Goal: Check status: Check status

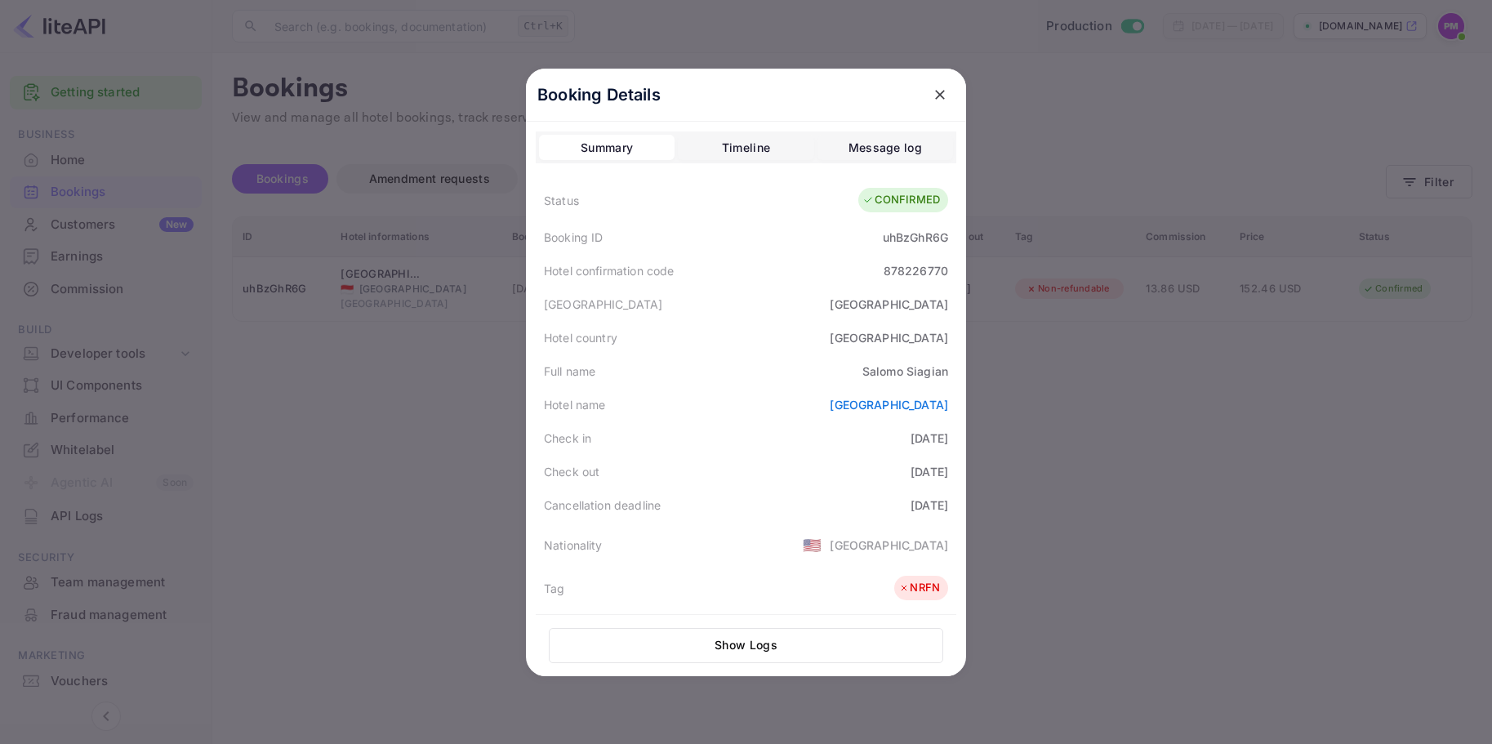
click at [934, 98] on icon "close" at bounding box center [940, 95] width 16 height 16
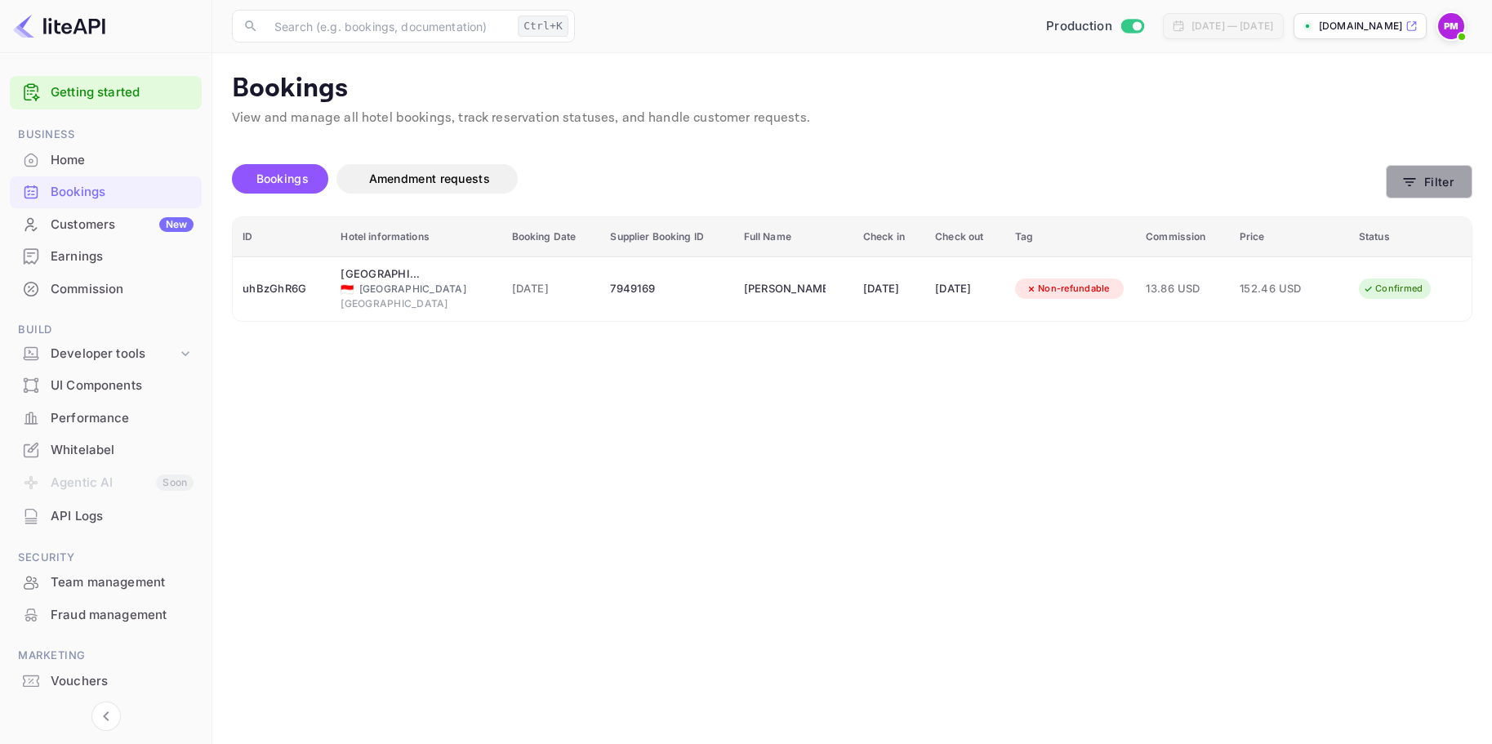
click at [1415, 189] on icon "button" at bounding box center [1410, 182] width 16 height 16
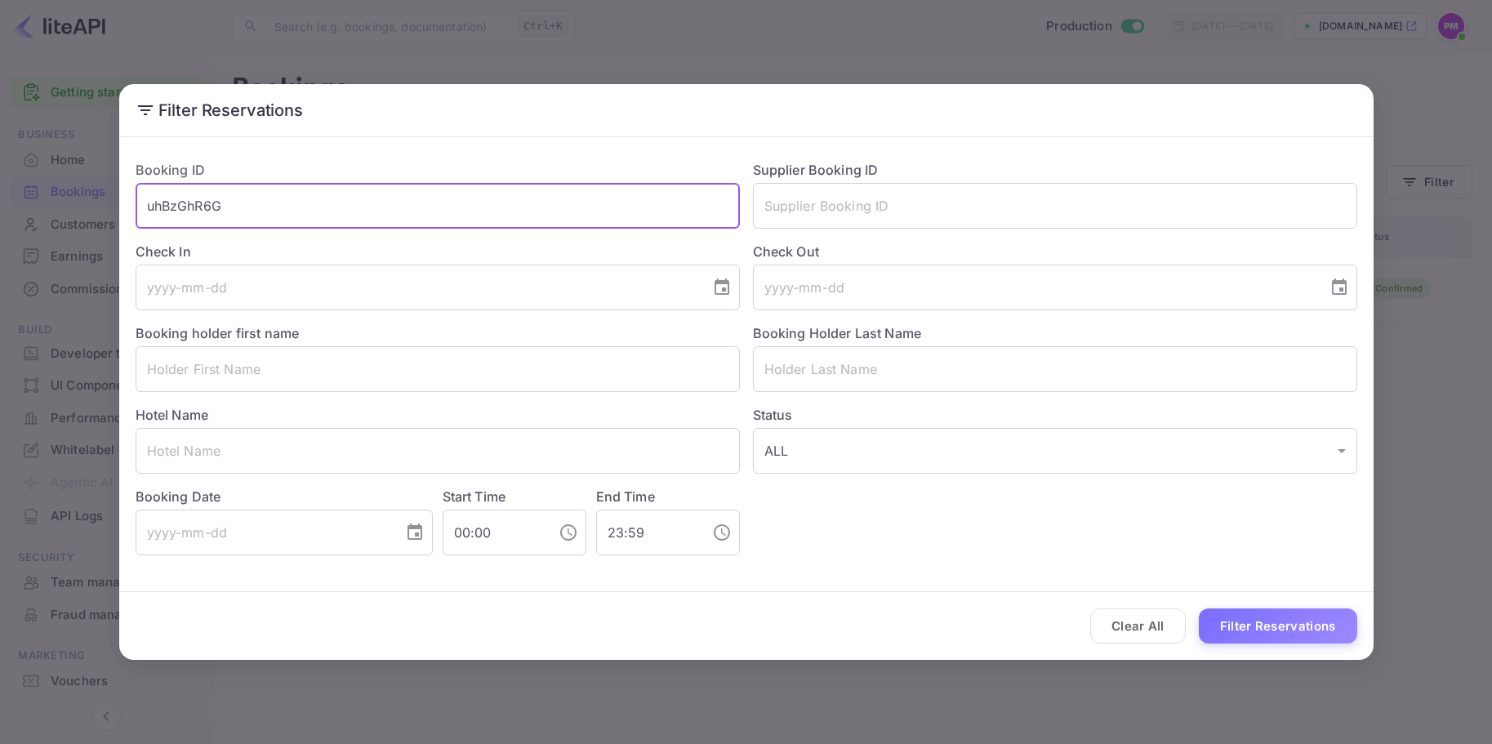
click at [261, 214] on input "uhBzGhR6G" at bounding box center [438, 206] width 604 height 46
drag, startPoint x: 261, startPoint y: 213, endPoint x: 105, endPoint y: 212, distance: 155.2
click at [105, 212] on div "Filter Reservations Booking ID uhBzGhR6G ​ Supplier Booking ID ​ Check In ​ Che…" at bounding box center [746, 372] width 1492 height 744
paste input "UWjDAnGeo"
type input "UWjDAnGeo"
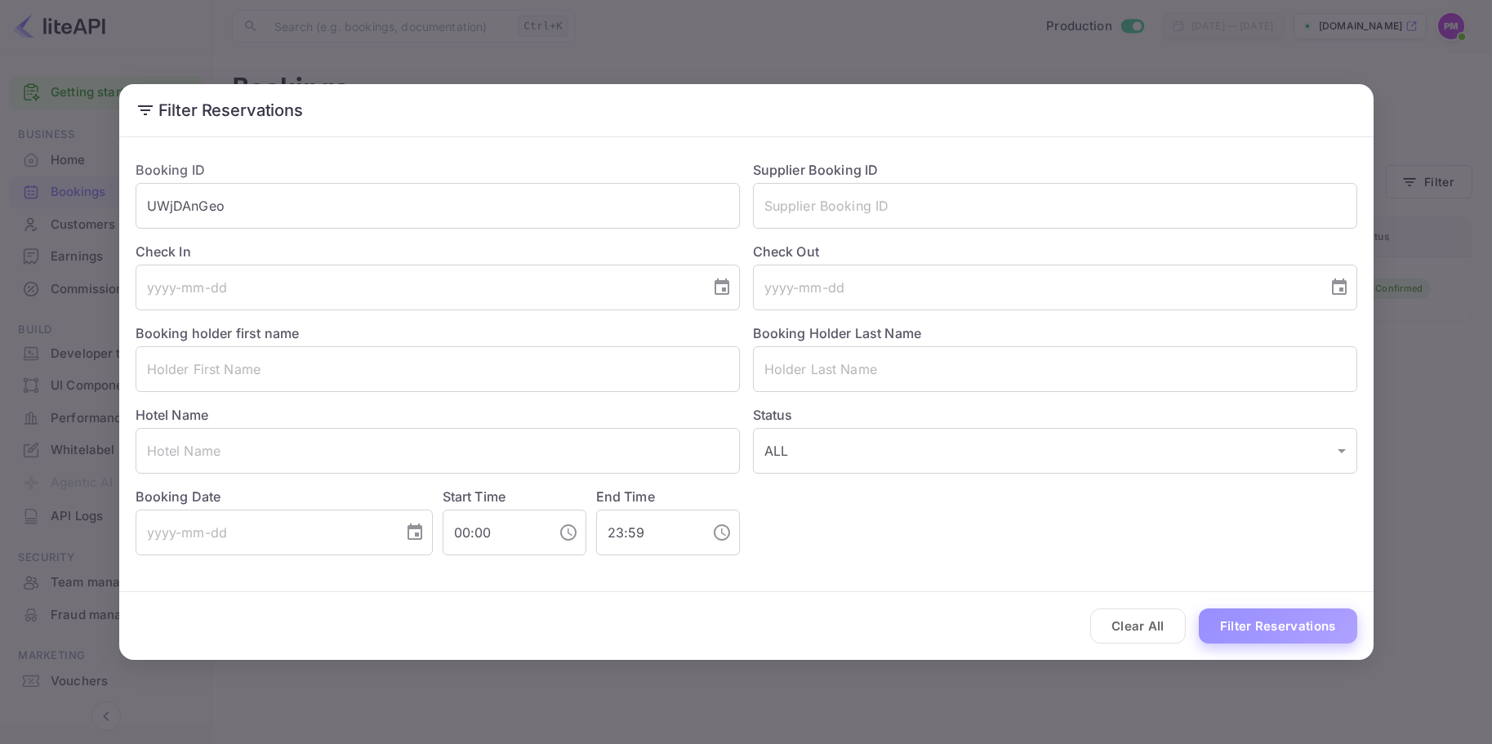
click at [1259, 629] on button "Filter Reservations" at bounding box center [1278, 626] width 158 height 35
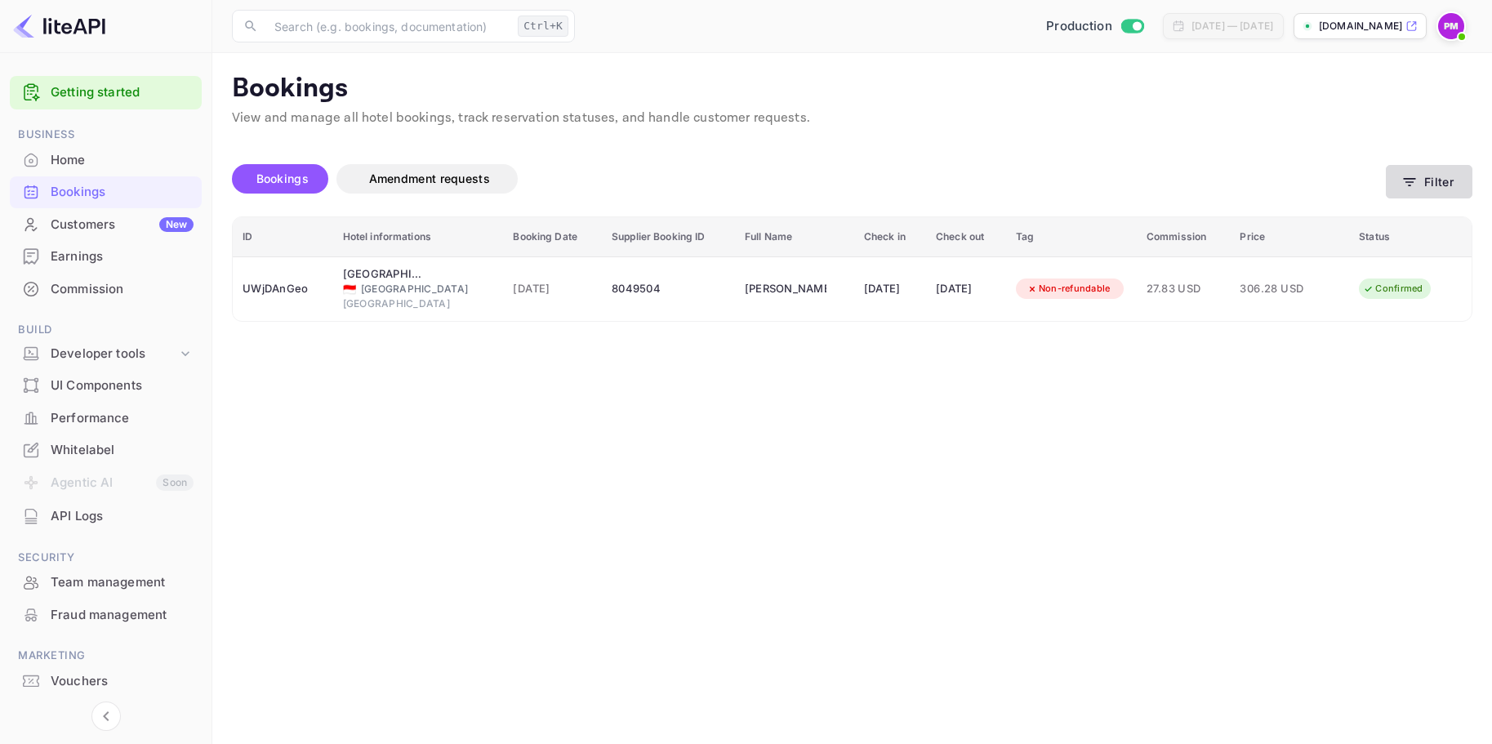
click at [1417, 178] on icon "button" at bounding box center [1410, 182] width 16 height 16
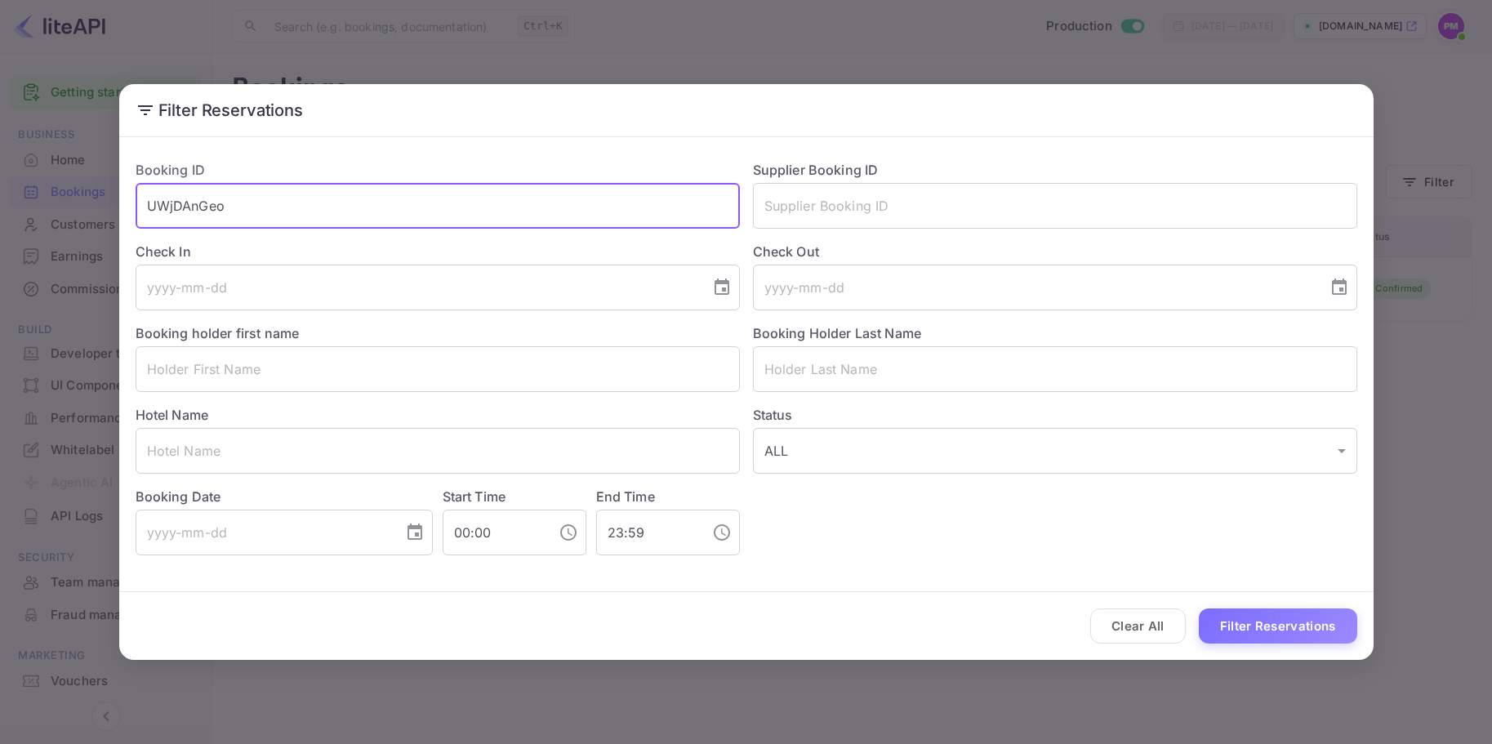
drag, startPoint x: 306, startPoint y: 212, endPoint x: 121, endPoint y: 198, distance: 185.9
click at [121, 198] on div "Booking ID UWjDAnGeo ​ Supplier Booking ID ​ Check In ​ Check Out ​ Booking hol…" at bounding box center [746, 358] width 1255 height 428
paste input "YjFX59_Md"
type input "YjFX59_Md"
click at [1248, 633] on button "Filter Reservations" at bounding box center [1278, 626] width 158 height 35
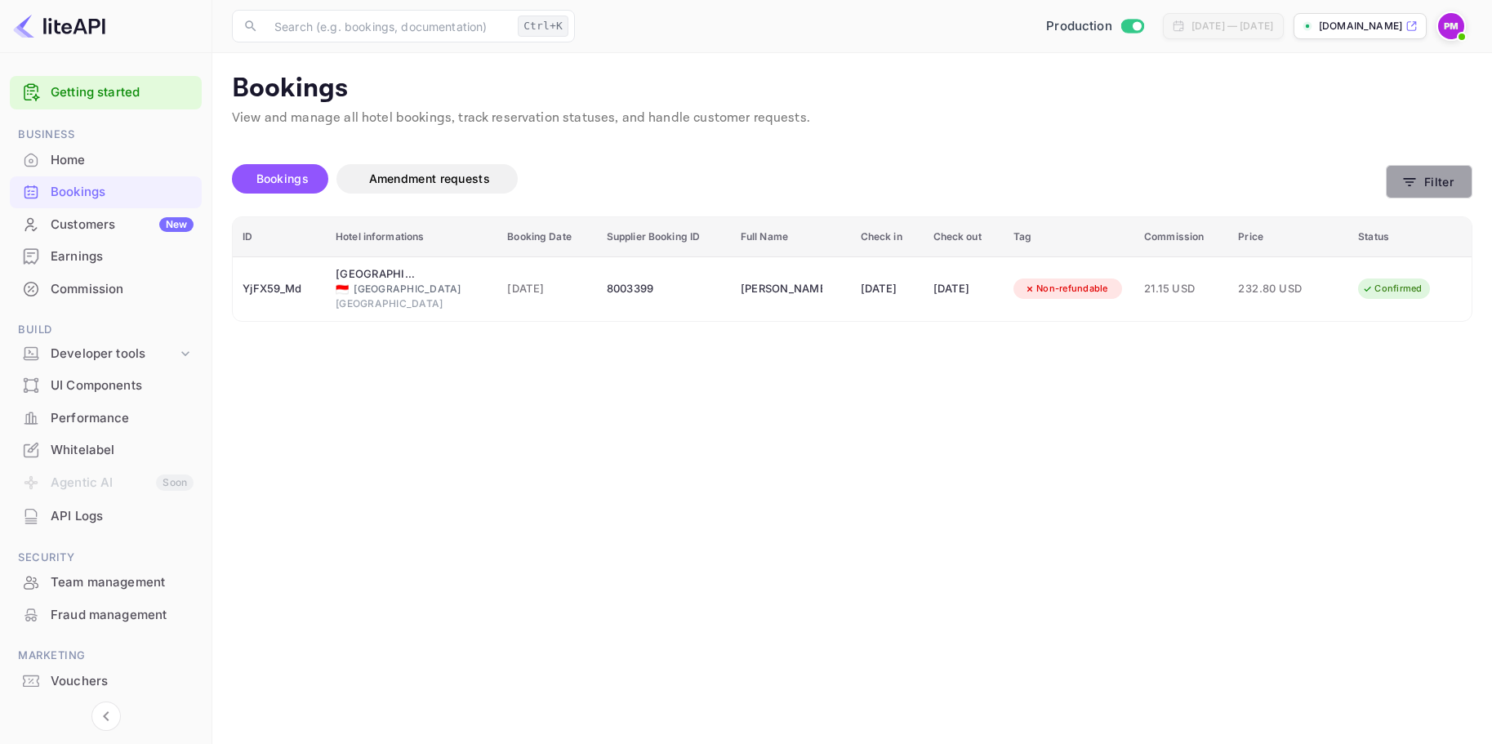
click at [1430, 181] on button "Filter" at bounding box center [1429, 181] width 87 height 33
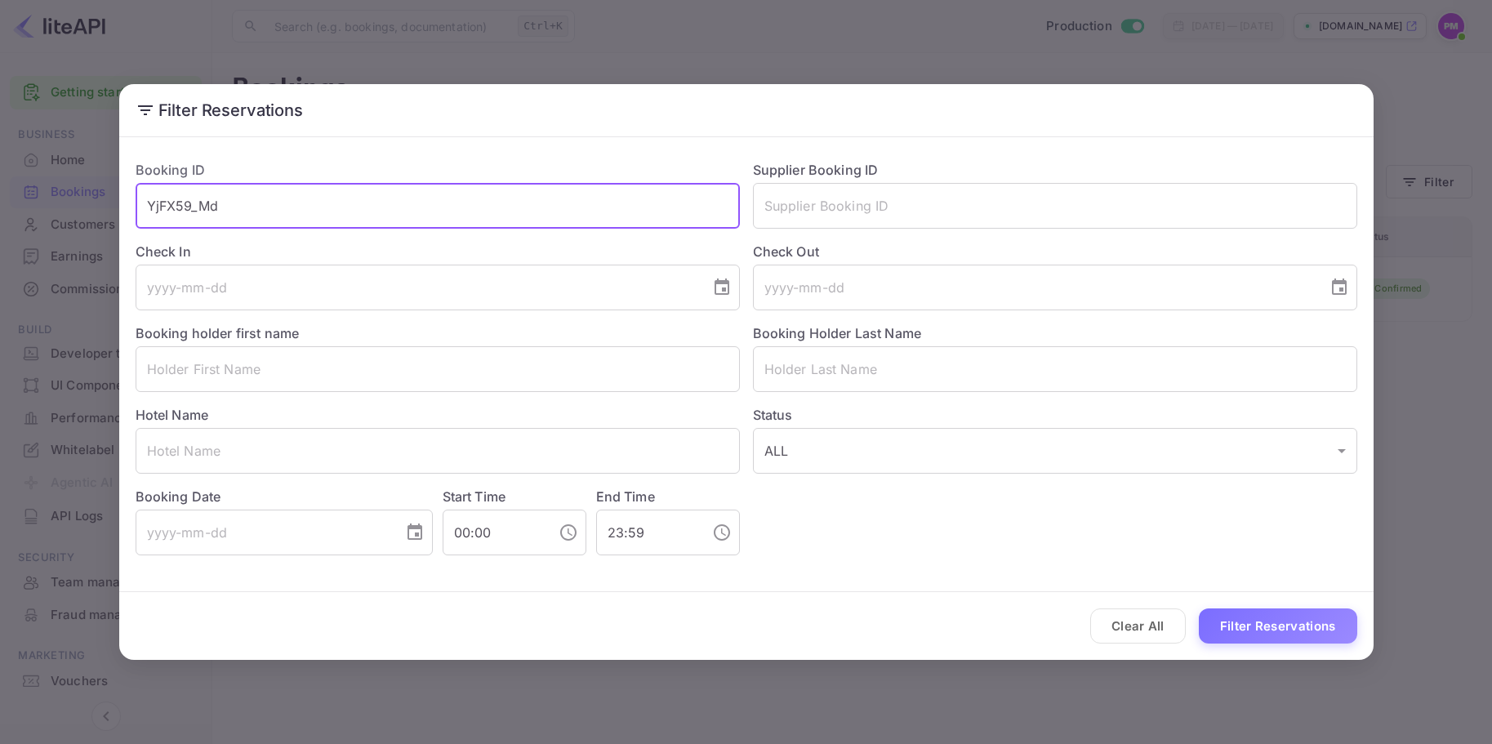
drag, startPoint x: 225, startPoint y: 205, endPoint x: 105, endPoint y: 196, distance: 121.2
click at [105, 196] on div "Filter Reservations Booking ID YjFX59_Md ​ Supplier Booking ID ​ Check In ​ Che…" at bounding box center [746, 372] width 1492 height 744
paste input "BuAzRfdtI"
type input "BuAzRfdtI"
click at [1242, 629] on button "Filter Reservations" at bounding box center [1278, 626] width 158 height 35
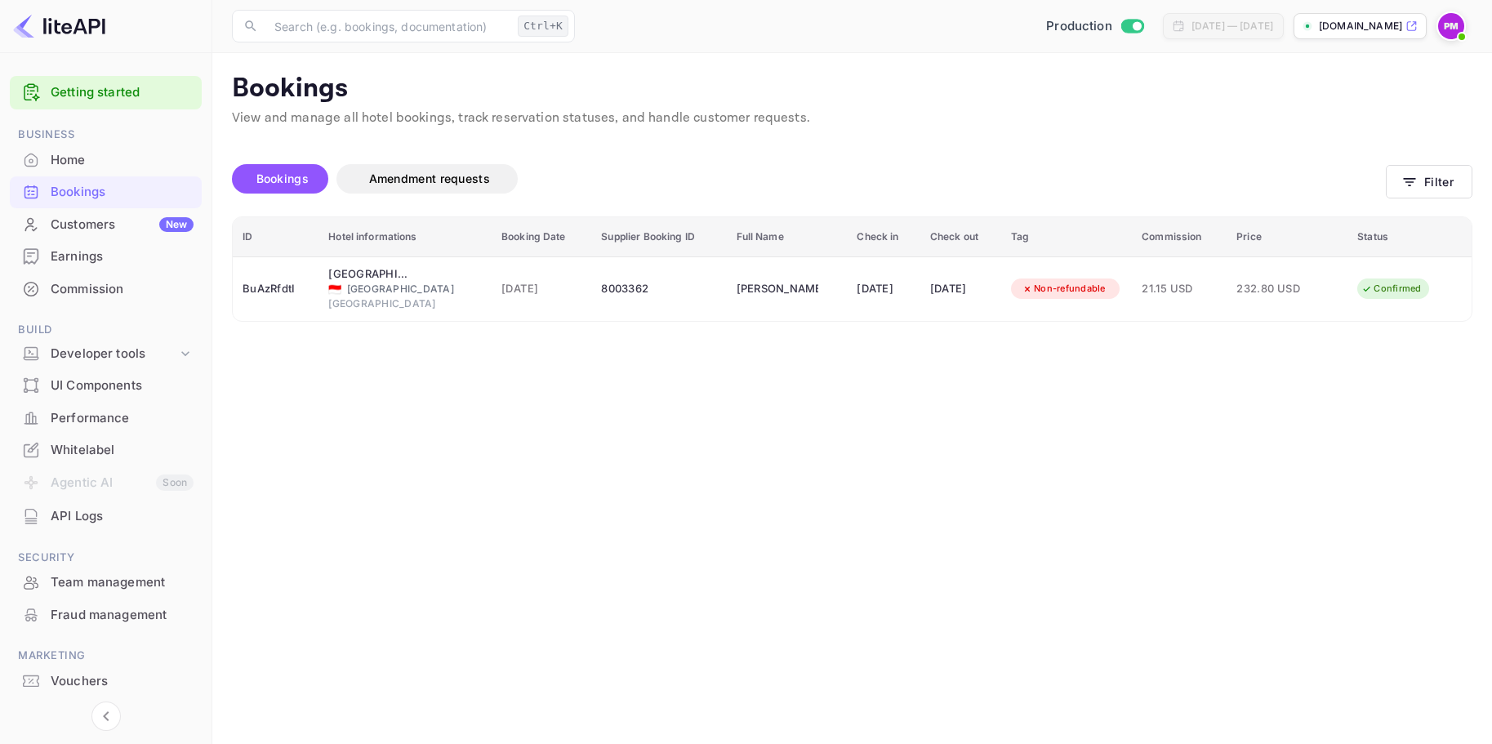
click at [1354, 409] on main "Bookings View and manage all hotel bookings, track reservation statuses, and ha…" at bounding box center [852, 398] width 1280 height 691
